Goal: Use online tool/utility: Utilize a website feature to perform a specific function

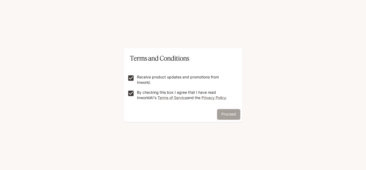
click at [222, 110] on button "Proceed" at bounding box center [228, 114] width 23 height 11
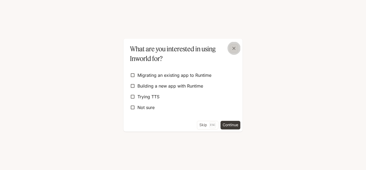
click at [232, 49] on icon "button" at bounding box center [233, 48] width 5 height 5
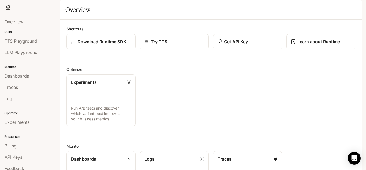
scroll to position [16, 0]
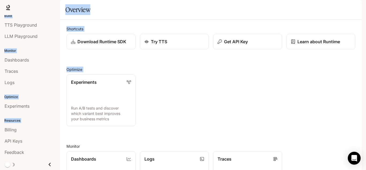
drag, startPoint x: 366, startPoint y: 71, endPoint x: 360, endPoint y: 91, distance: 20.5
click at [360, 91] on div "Skip to main content Runtime Runtime Documentation Documentation Portal Overvie…" at bounding box center [183, 85] width 366 height 170
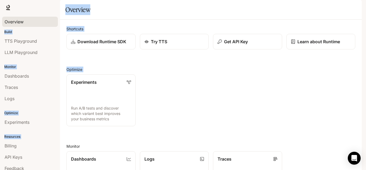
click at [27, 21] on div "Overview" at bounding box center [30, 21] width 51 height 6
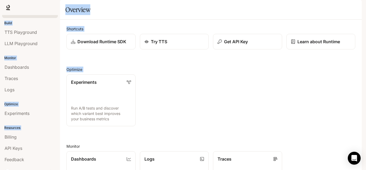
scroll to position [16, 0]
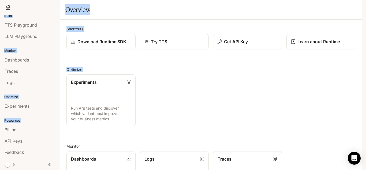
click at [49, 161] on icon "Close drawer" at bounding box center [49, 164] width 7 height 7
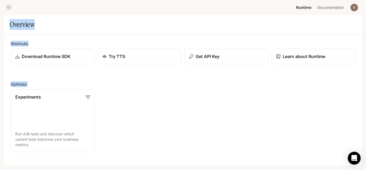
scroll to position [0, 0]
click at [147, 58] on div "Try TTS" at bounding box center [139, 56] width 75 height 6
